Goal: Transaction & Acquisition: Purchase product/service

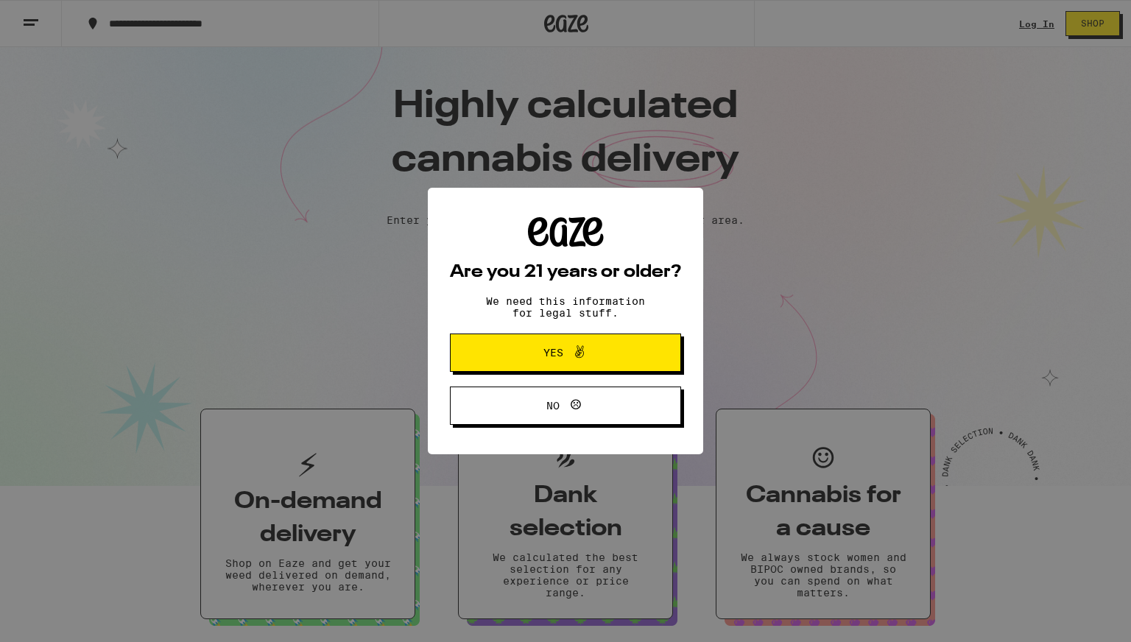
click at [493, 342] on button "Yes" at bounding box center [565, 352] width 231 height 38
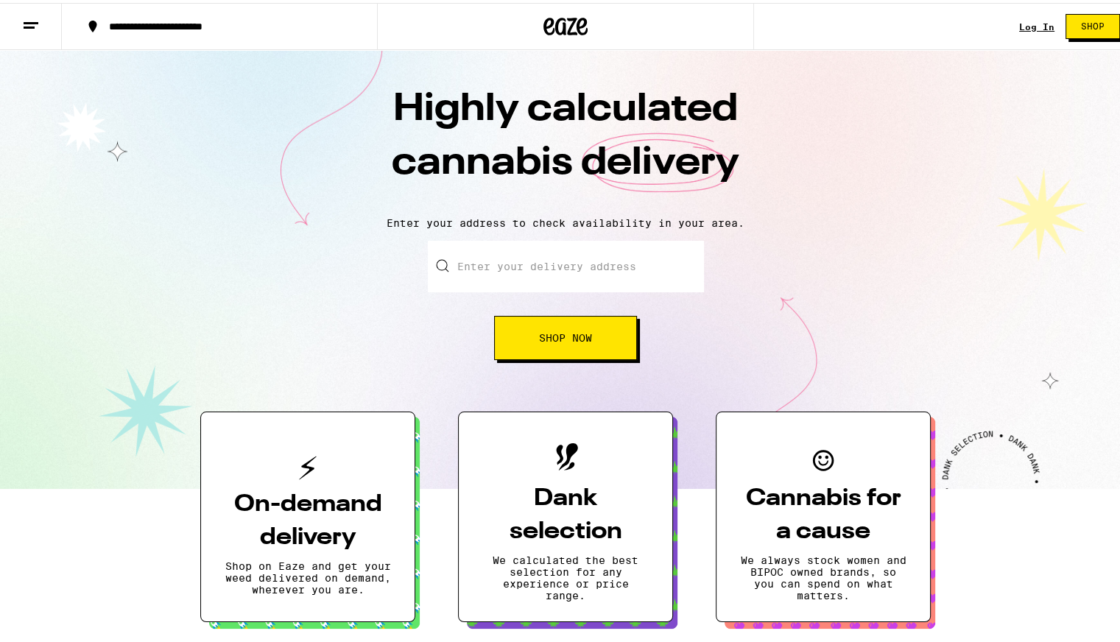
click at [1019, 24] on link "Log In" at bounding box center [1036, 24] width 35 height 10
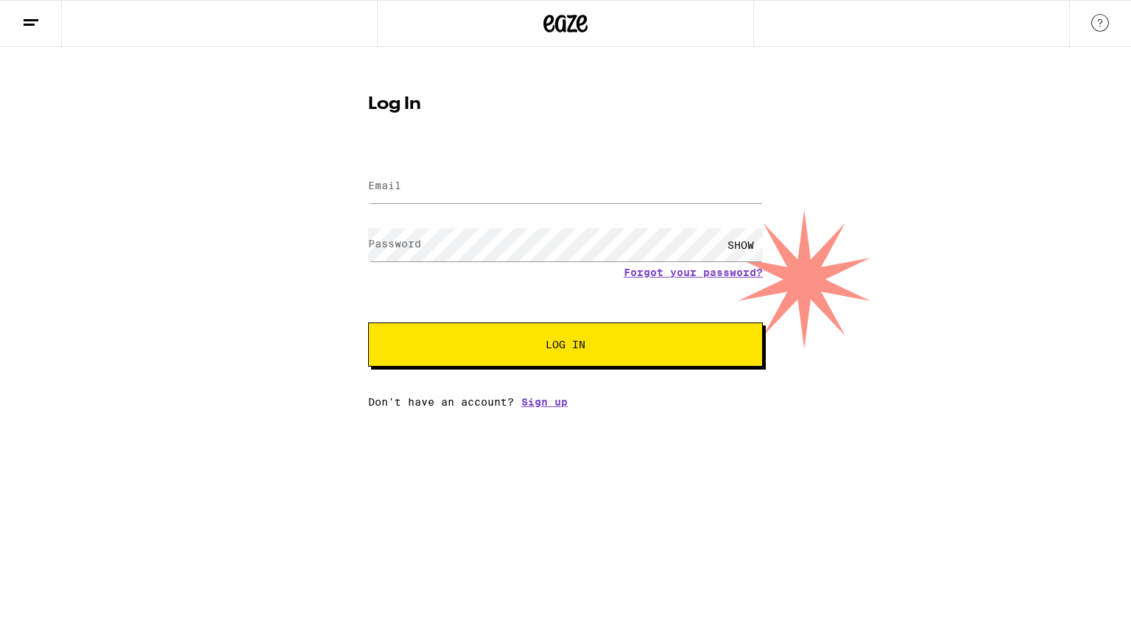
click at [389, 191] on label "Email" at bounding box center [384, 186] width 33 height 12
type input "[PERSON_NAME][EMAIL_ADDRESS][DOMAIN_NAME]"
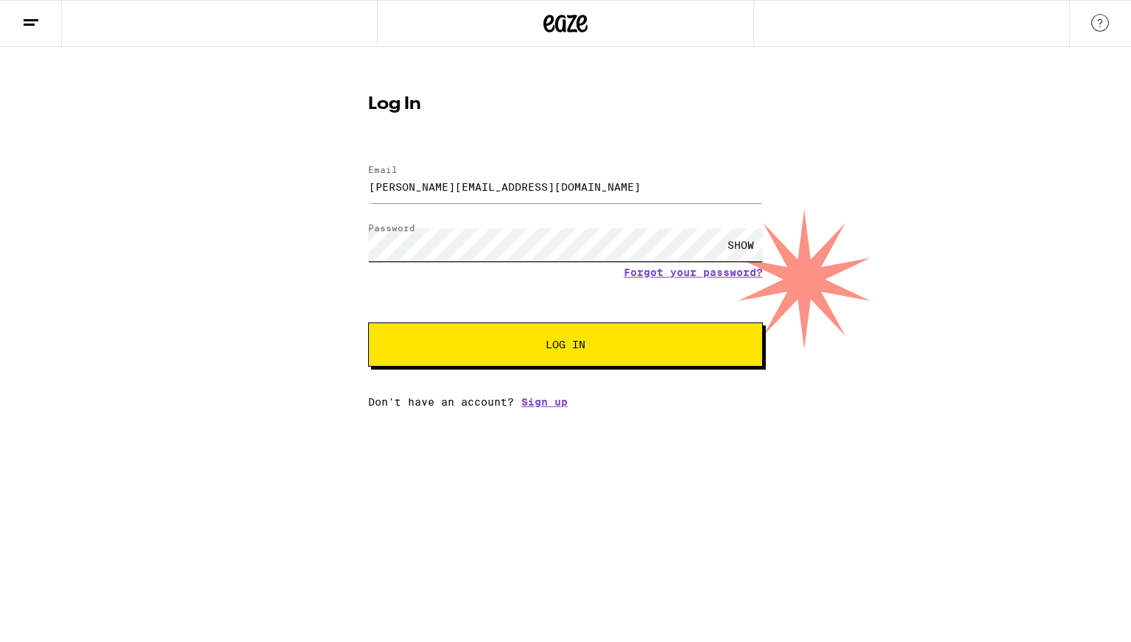
click at [368, 322] on button "Log In" at bounding box center [565, 344] width 395 height 44
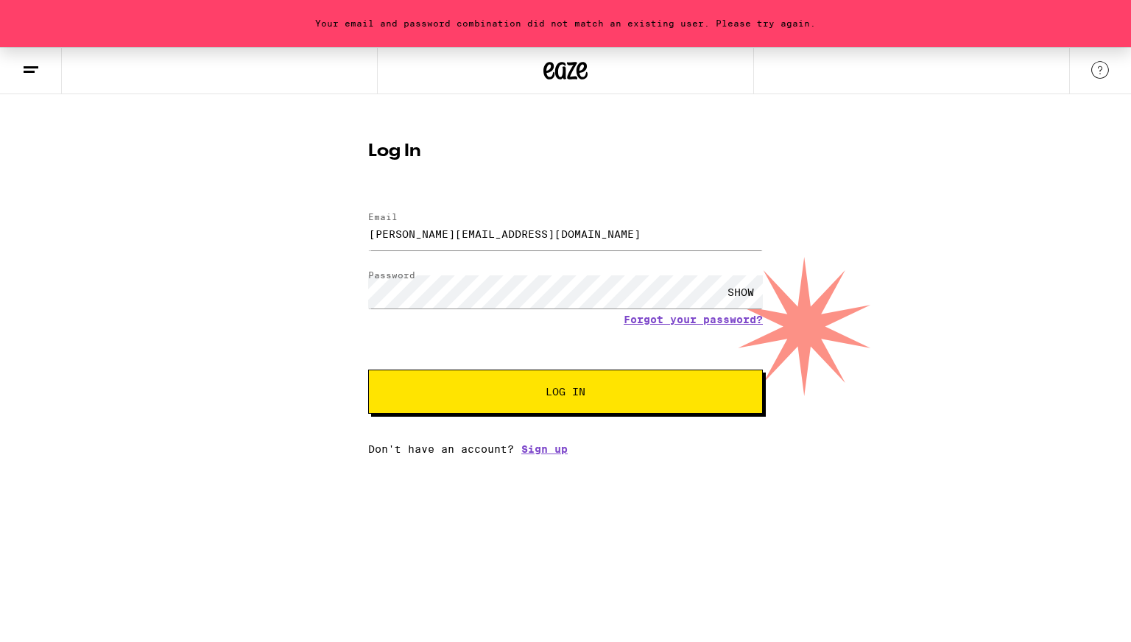
click at [756, 283] on div "SHOW" at bounding box center [741, 291] width 44 height 33
click at [368, 370] on button "Log In" at bounding box center [565, 392] width 395 height 44
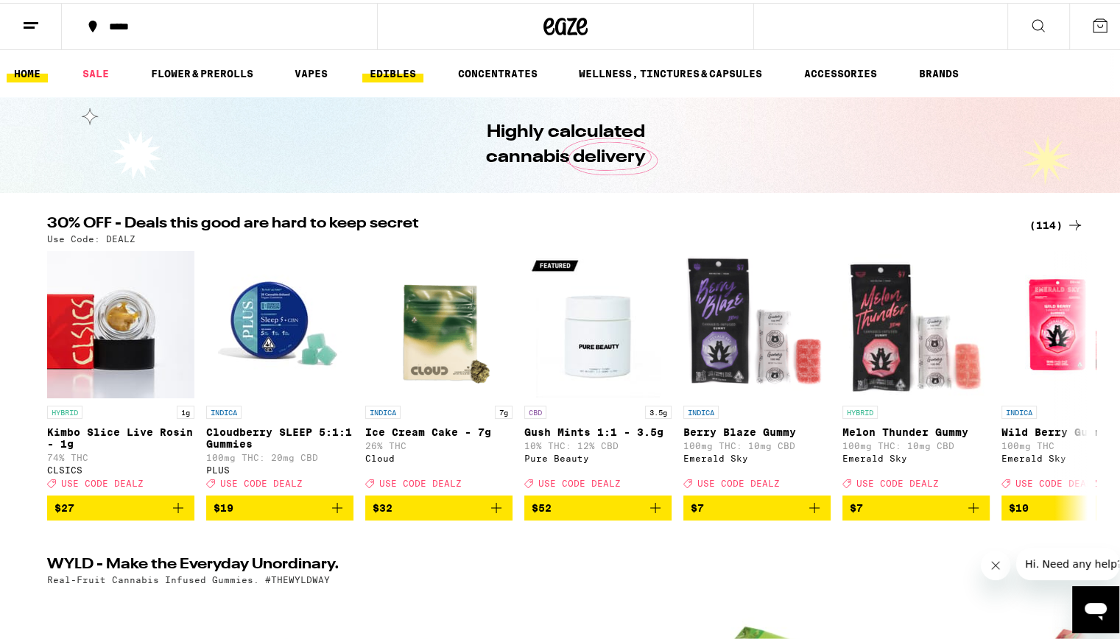
click at [377, 71] on link "EDIBLES" at bounding box center [392, 71] width 61 height 18
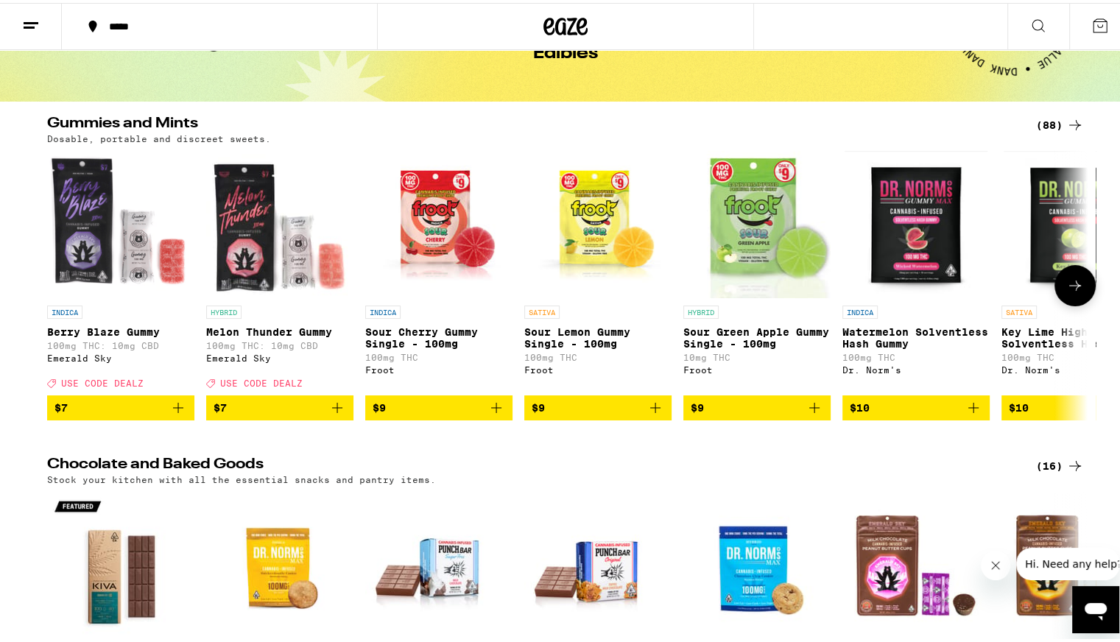
scroll to position [93, 0]
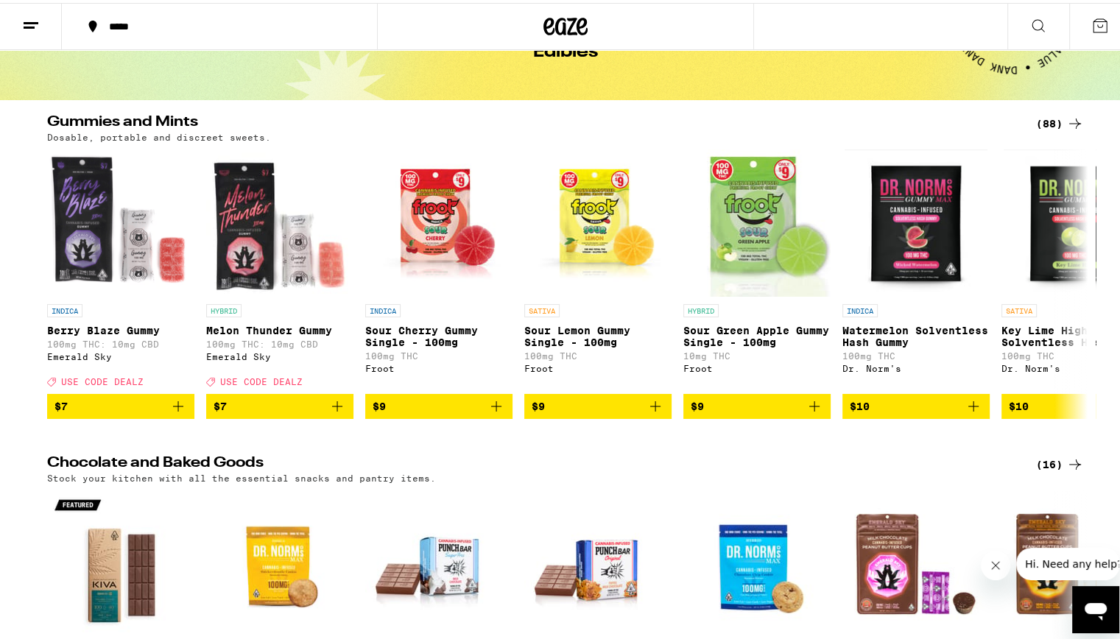
click at [1043, 469] on div "(16)" at bounding box center [1060, 462] width 48 height 18
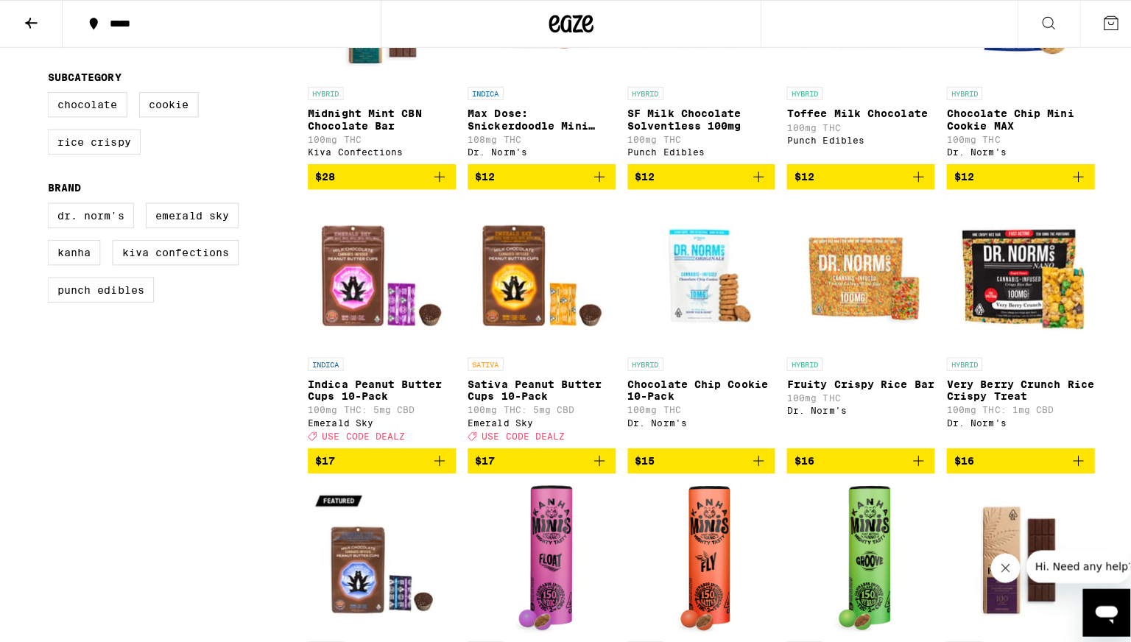
scroll to position [279, 0]
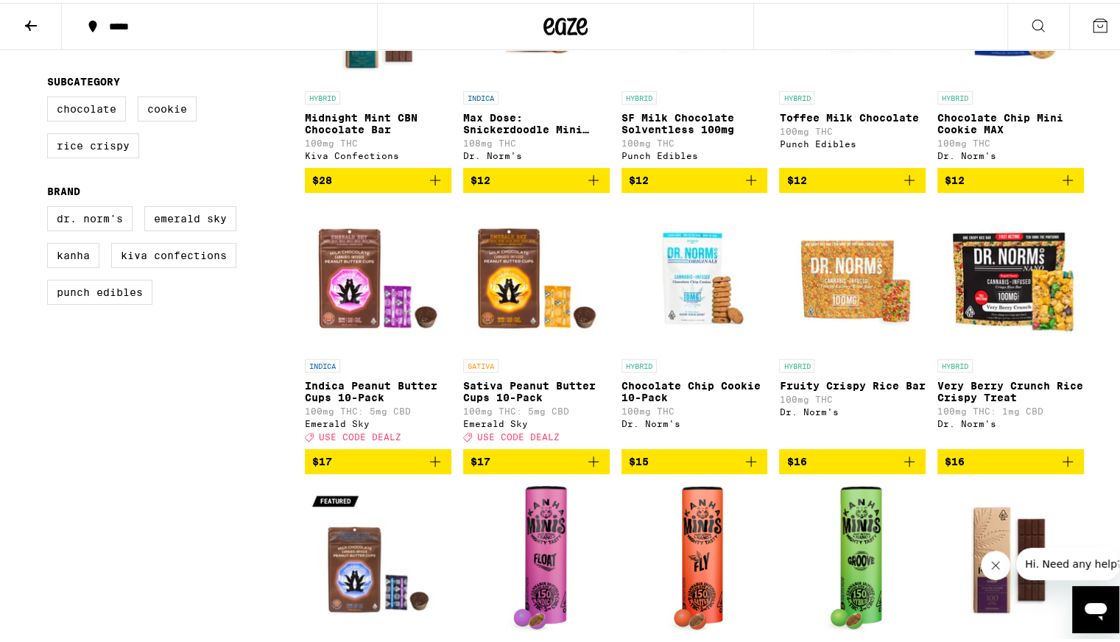
click at [851, 322] on img "Open page for Fruity Crispy Rice Bar from Dr. Norm's" at bounding box center [852, 275] width 147 height 147
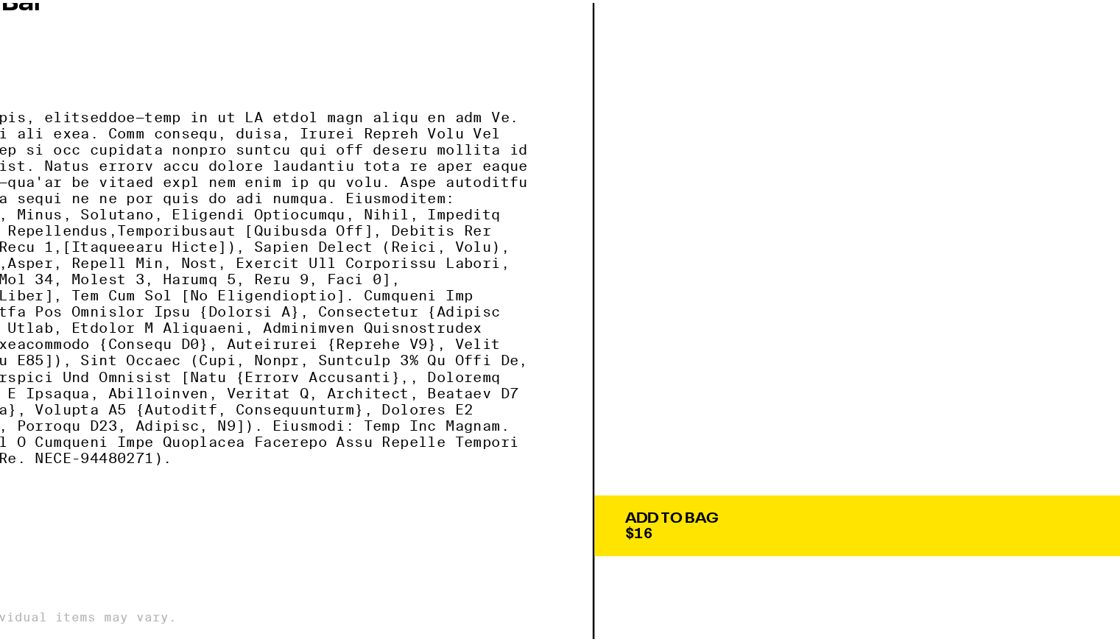
scroll to position [279, 0]
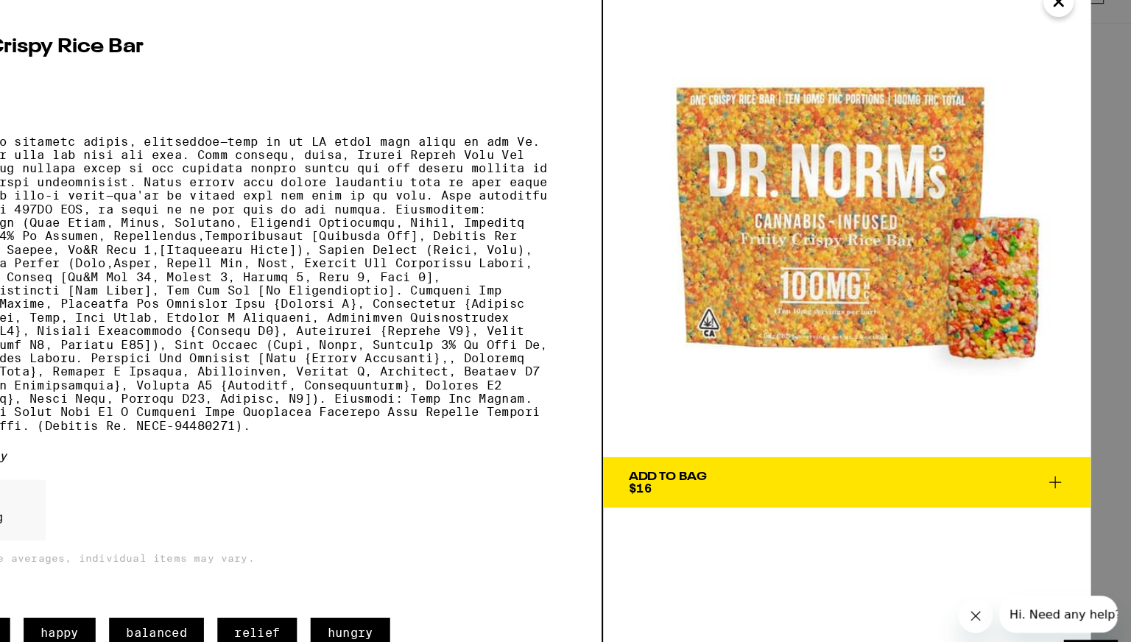
click at [1069, 40] on button "Close" at bounding box center [1067, 28] width 27 height 27
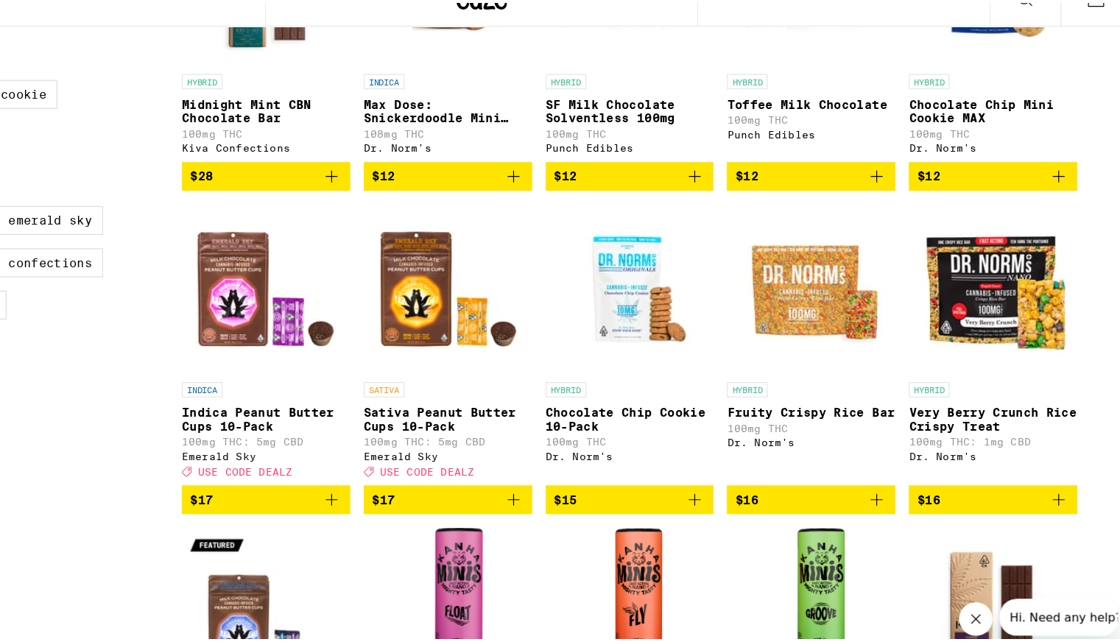
click at [1017, 302] on img "Open page for Very Berry Crunch Rice Crispy Treat from Dr. Norm's" at bounding box center [1010, 275] width 147 height 147
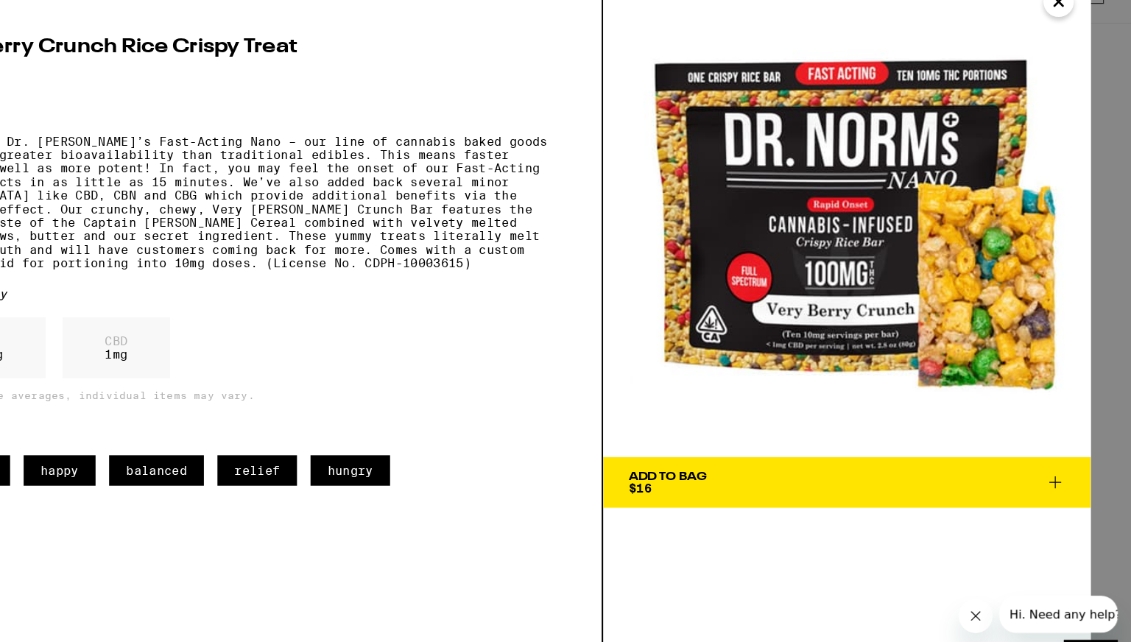
click at [1072, 40] on button "Close" at bounding box center [1067, 28] width 27 height 27
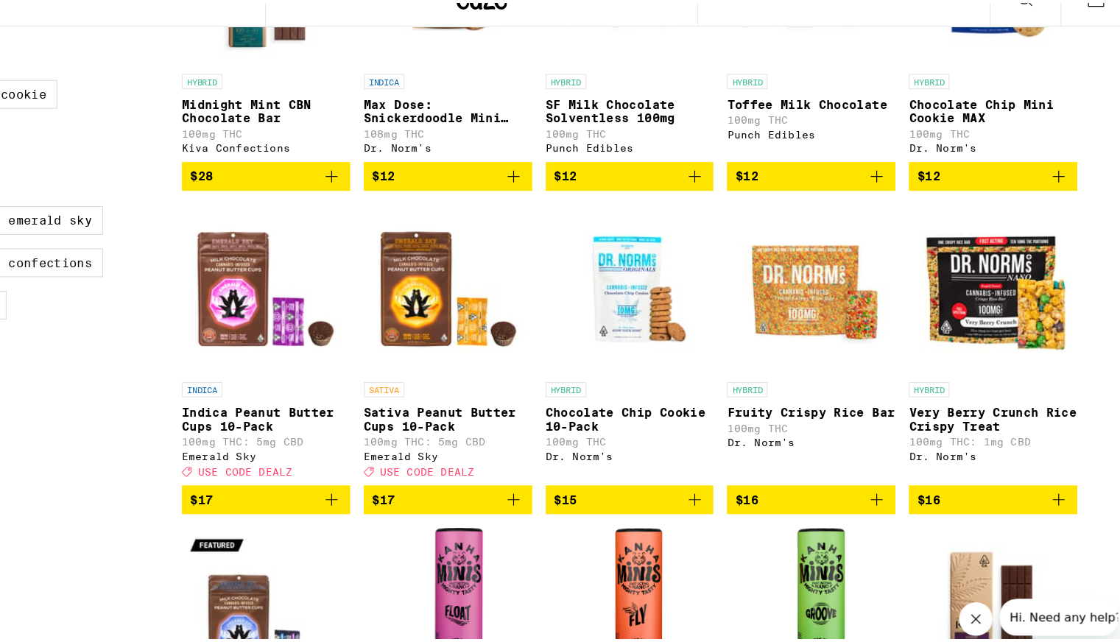
click at [902, 467] on icon "Add to bag" at bounding box center [909, 459] width 18 height 18
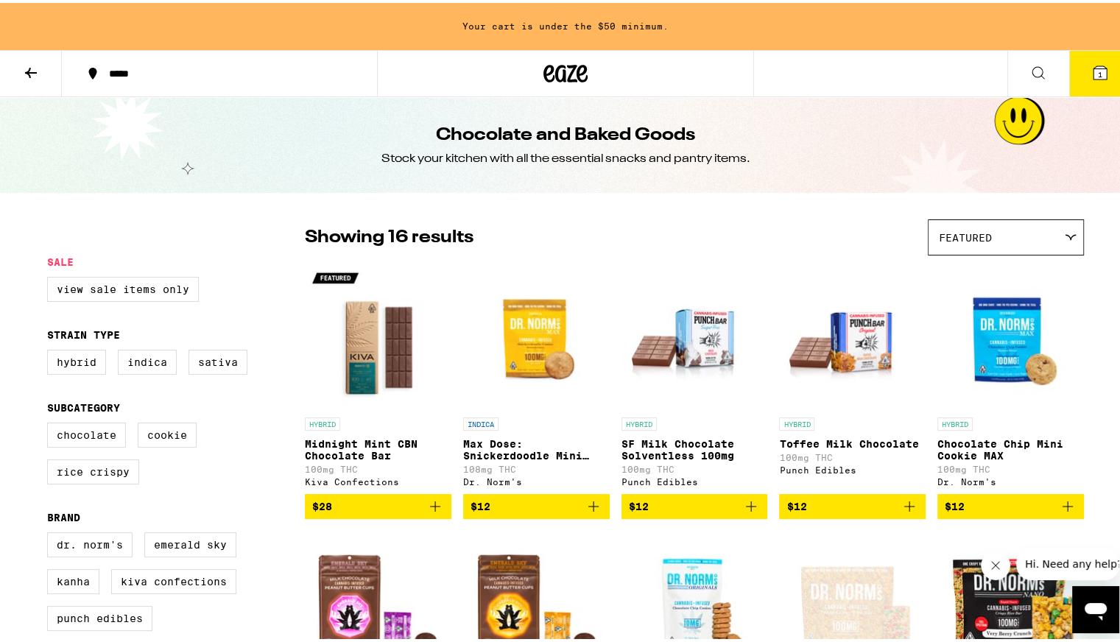
click at [29, 68] on icon at bounding box center [31, 70] width 18 height 18
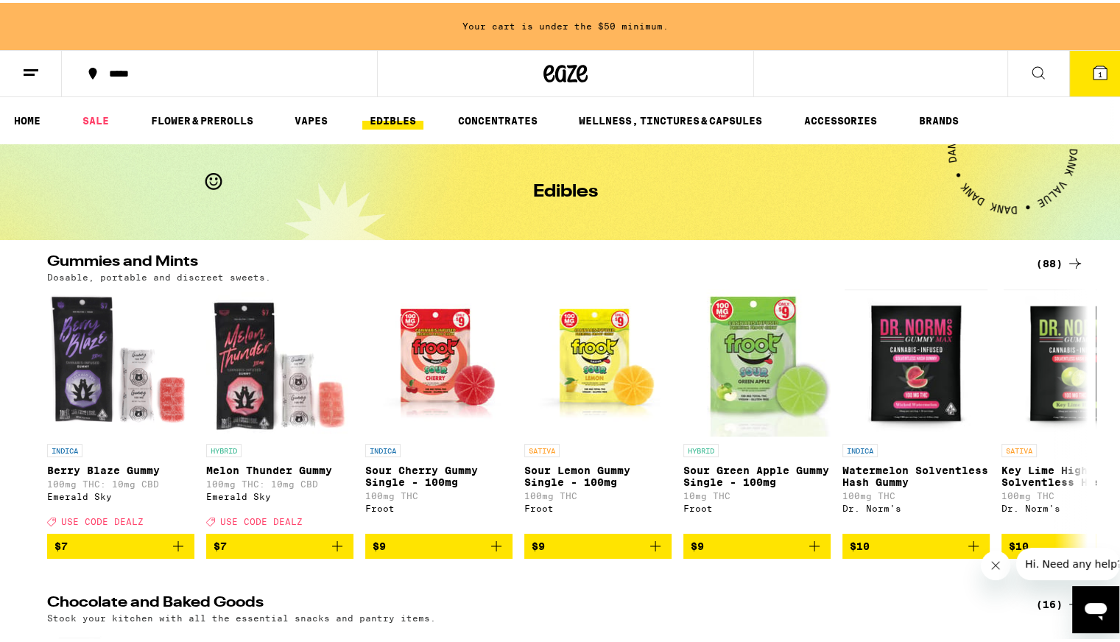
click at [1043, 261] on div "(88)" at bounding box center [1060, 261] width 48 height 18
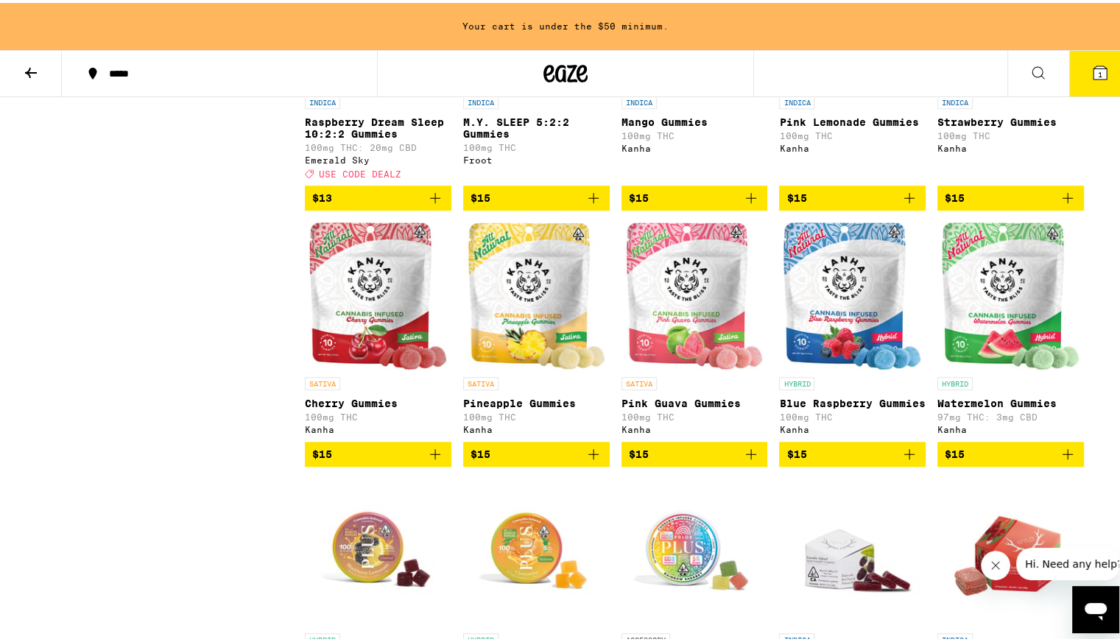
scroll to position [1153, 0]
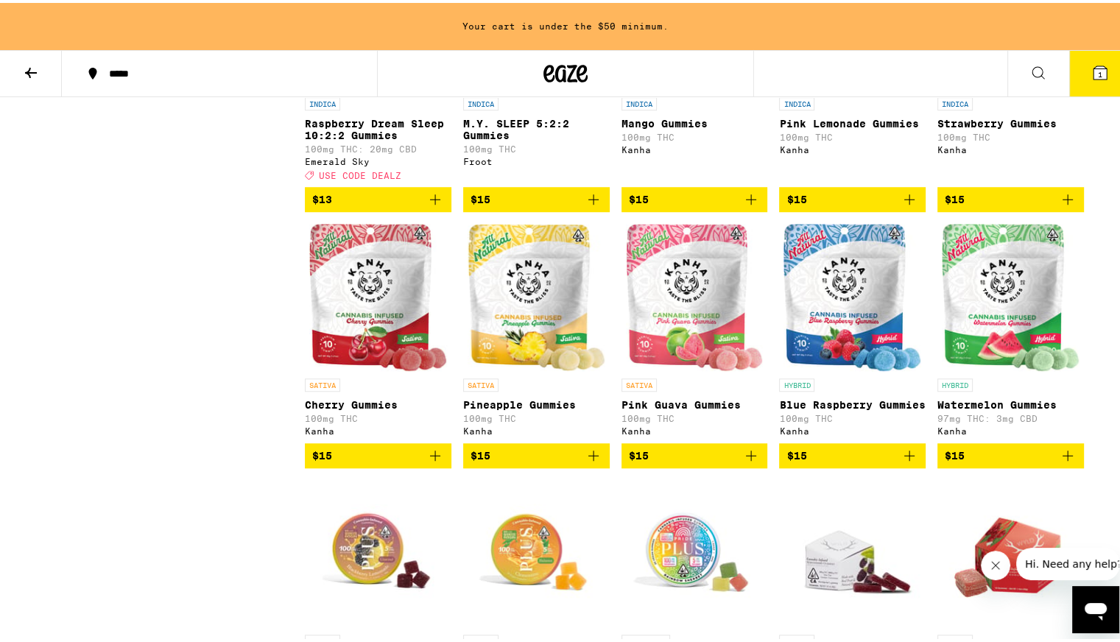
click at [743, 462] on icon "Add to bag" at bounding box center [751, 453] width 18 height 18
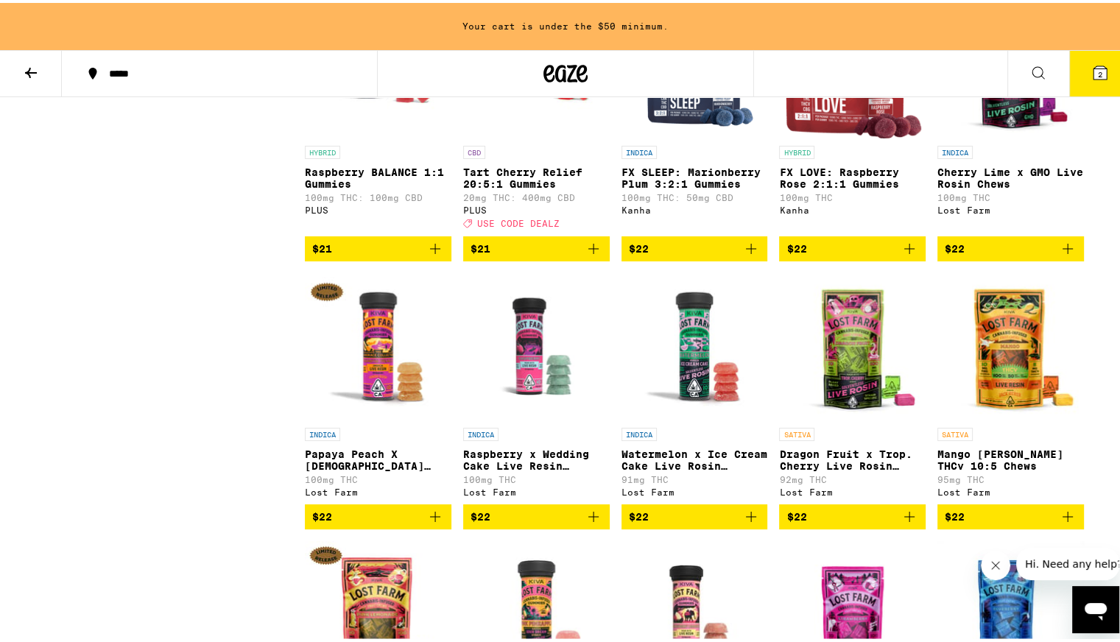
scroll to position [4124, 0]
